Goal: Find specific page/section: Find specific page/section

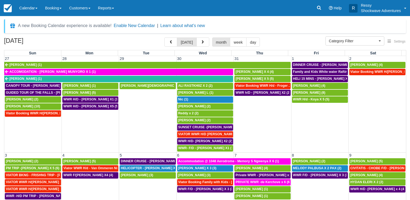
select select
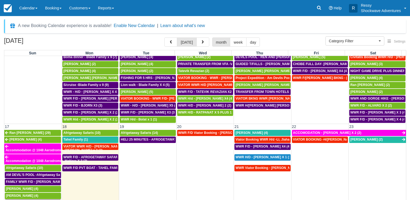
scroll to position [283, 0]
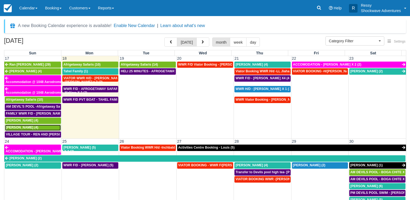
click at [25, 129] on span "[PERSON_NAME] (4)" at bounding box center [22, 127] width 32 height 4
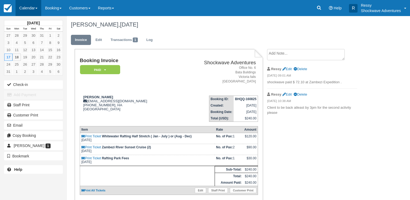
click at [34, 8] on link "Calendar" at bounding box center [29, 8] width 26 height 16
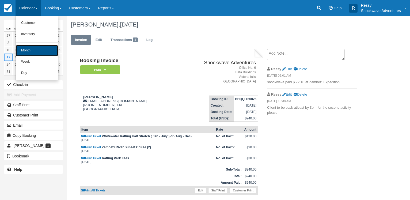
click at [35, 54] on link "Month" at bounding box center [37, 50] width 42 height 11
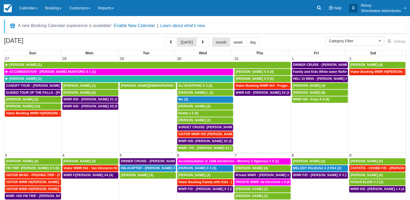
select select
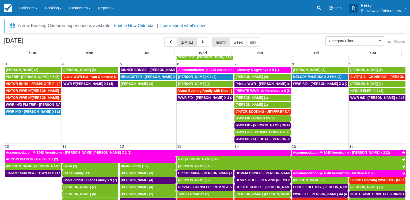
scroll to position [128, 0]
